Goal: Information Seeking & Learning: Learn about a topic

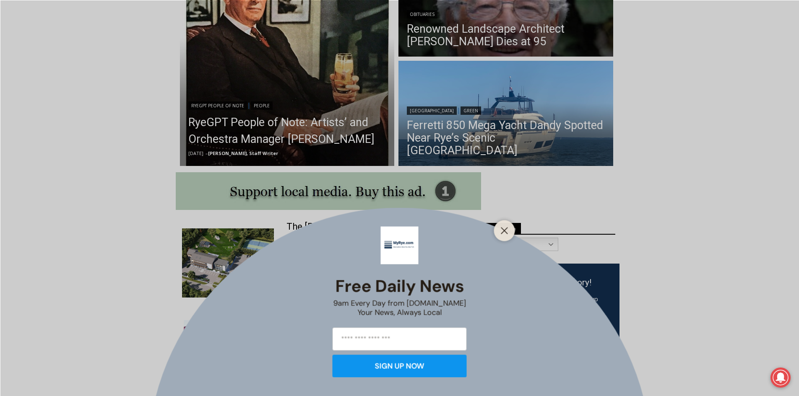
scroll to position [335, 0]
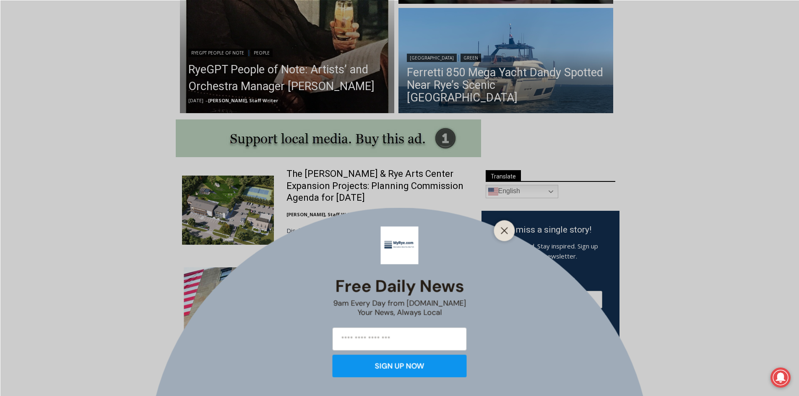
click at [507, 90] on div "Free Daily News 9am Every Day from [DOMAIN_NAME] Your News, Always Local SIGN U…" at bounding box center [399, 198] width 799 height 396
click at [507, 90] on div "Free Daily News 9am Every Day from MyRye.com Your News, Always Local SIGN UP NOW" at bounding box center [399, 198] width 799 height 396
click at [507, 234] on line "Close" at bounding box center [504, 231] width 6 height 6
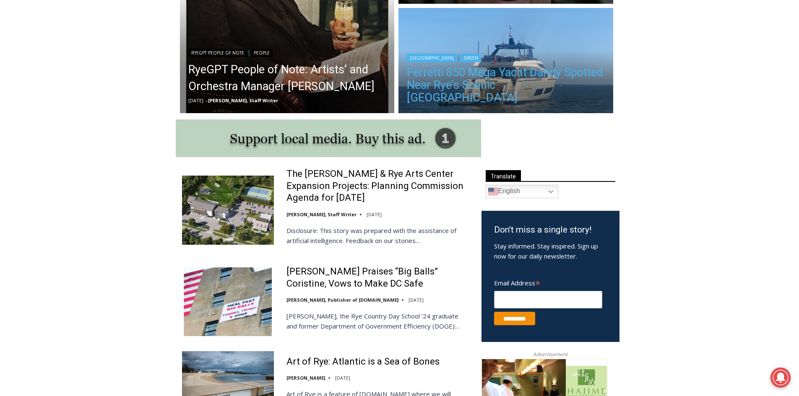
click at [494, 94] on link "Ferretti 850 Mega Yacht Dandy Spotted Near Rye’s Scenic [GEOGRAPHIC_DATA]" at bounding box center [506, 85] width 198 height 38
